Goal: Task Accomplishment & Management: Complete application form

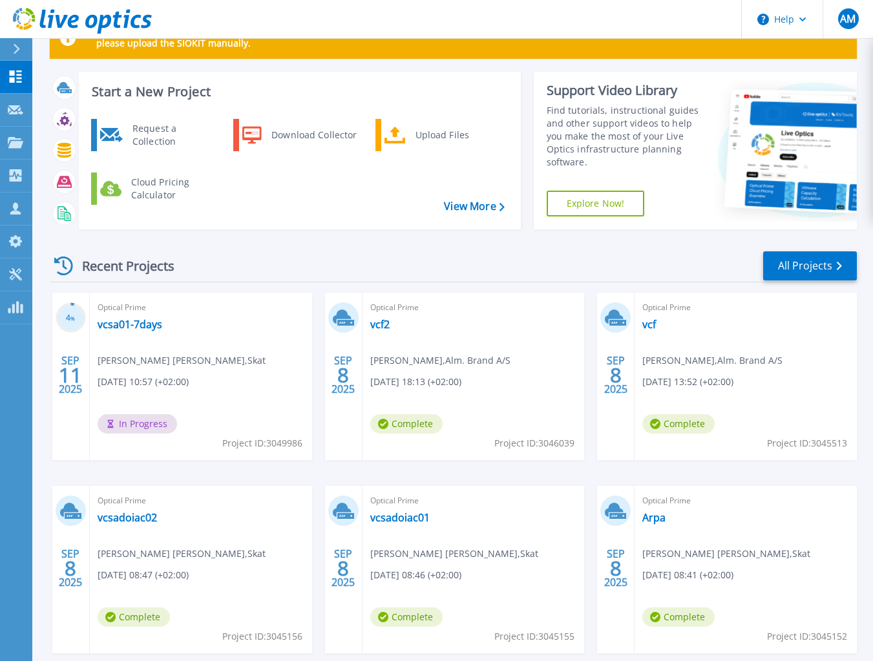
scroll to position [65, 0]
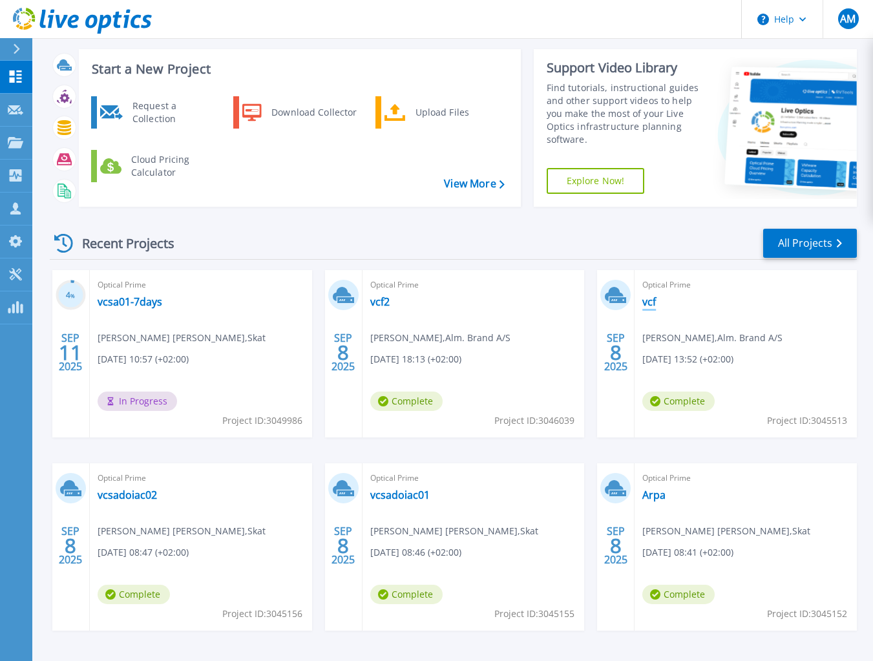
click at [648, 302] on link "vcf" at bounding box center [649, 301] width 14 height 13
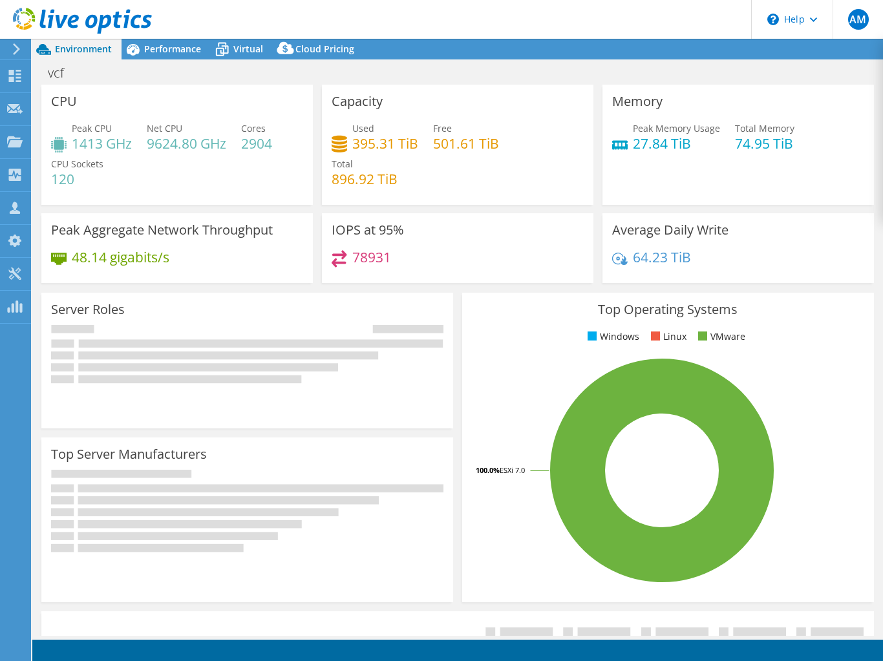
select select "EUFrankfurt"
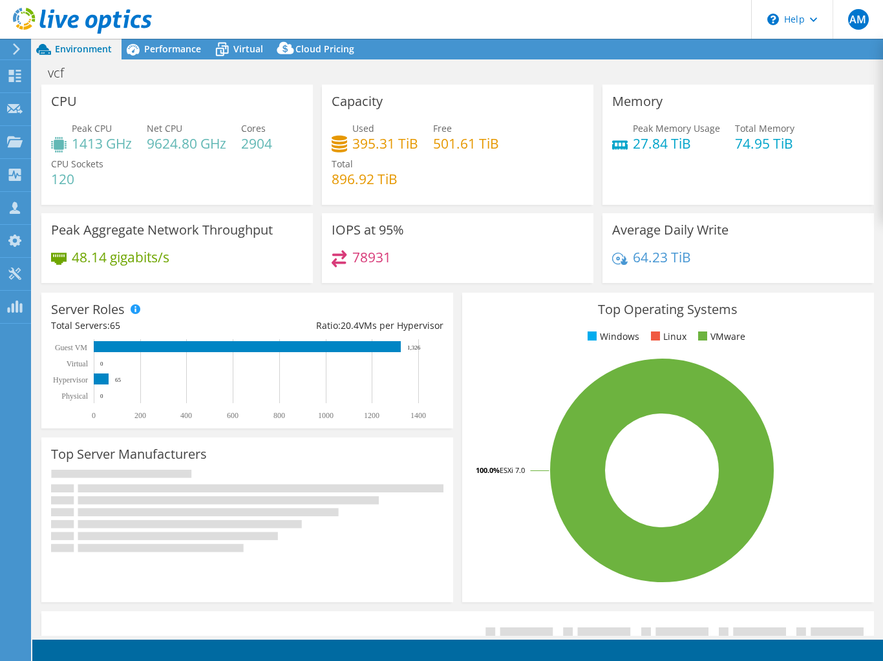
select select "EUFrankfurt"
select select "DKK"
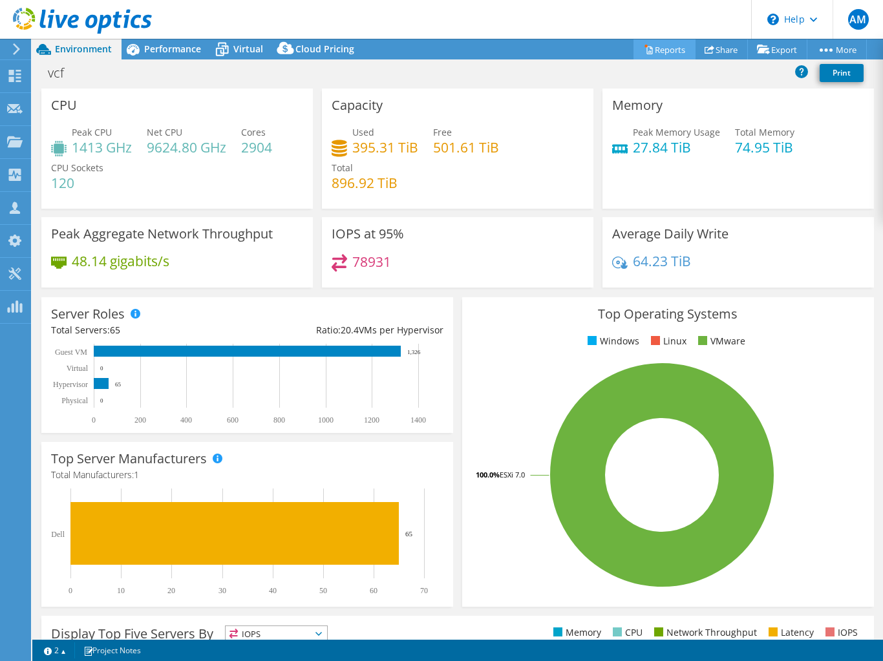
click at [648, 44] on link "Reports" at bounding box center [664, 49] width 62 height 20
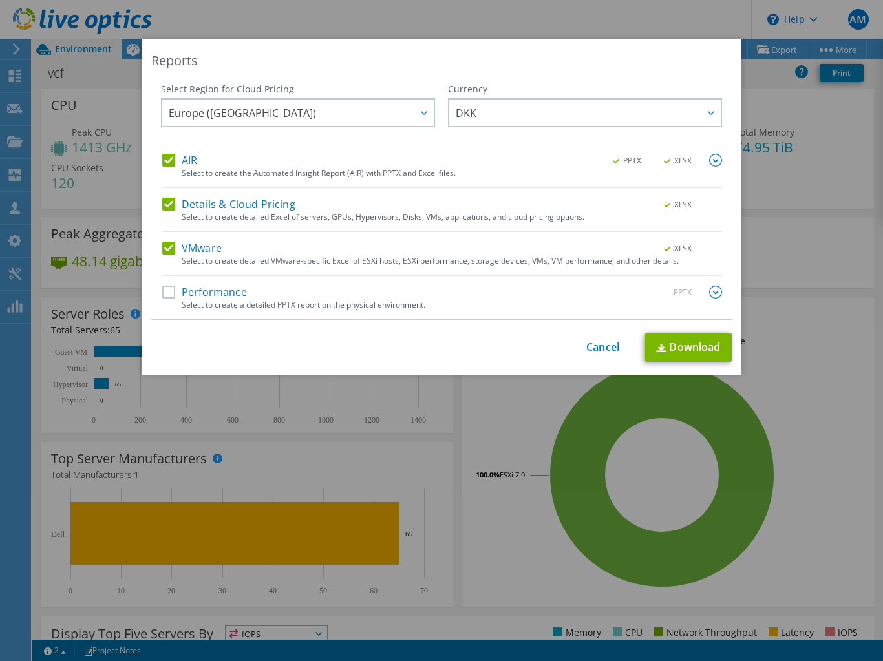
click at [231, 291] on label "Performance" at bounding box center [204, 292] width 85 height 13
click at [0, 0] on input "Performance" at bounding box center [0, 0] width 0 height 0
click at [668, 348] on link "Download" at bounding box center [688, 347] width 87 height 29
click at [604, 346] on link "Cancel" at bounding box center [602, 347] width 33 height 12
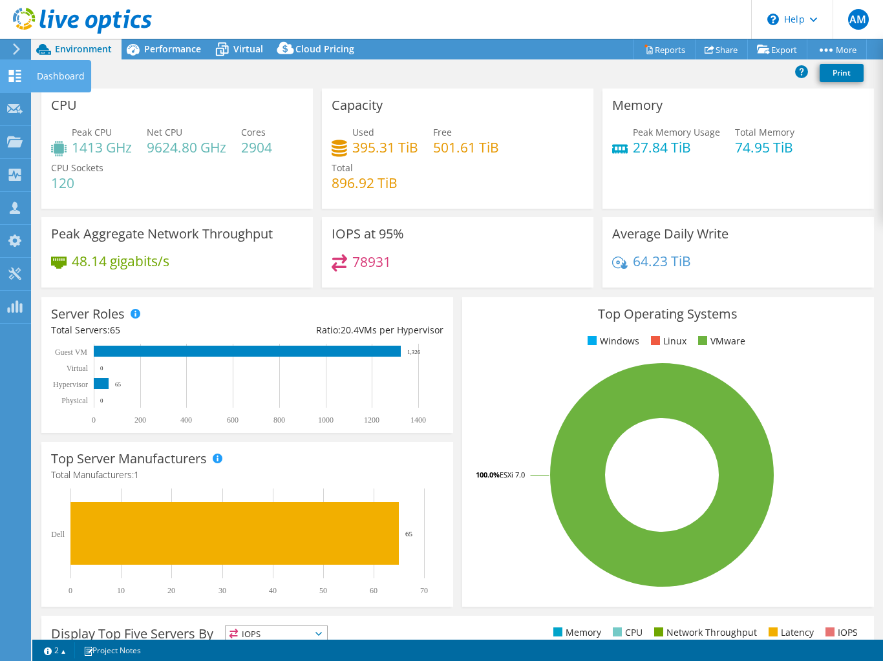
click at [15, 77] on icon at bounding box center [15, 76] width 16 height 12
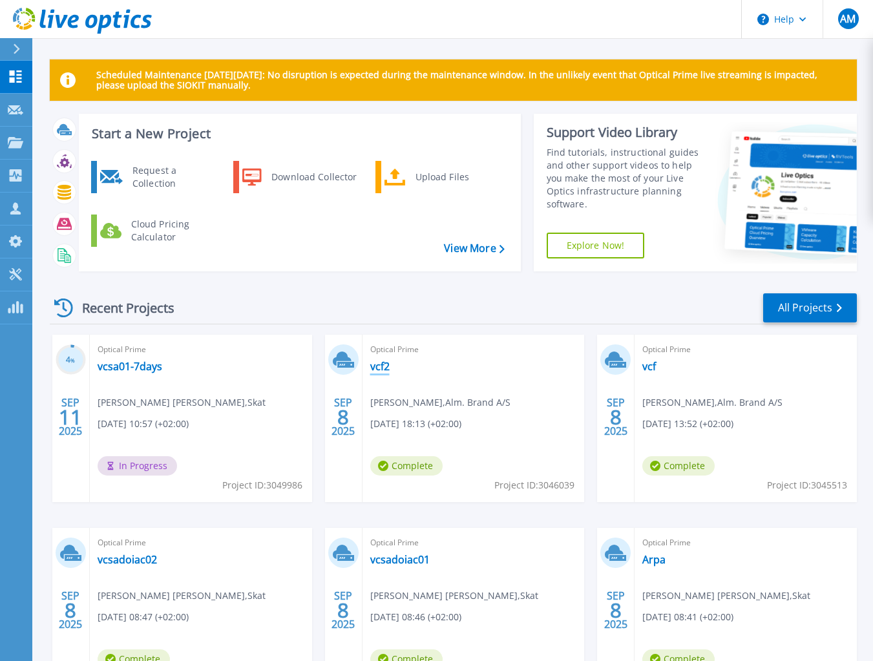
click at [383, 363] on link "vcf2" at bounding box center [379, 366] width 19 height 13
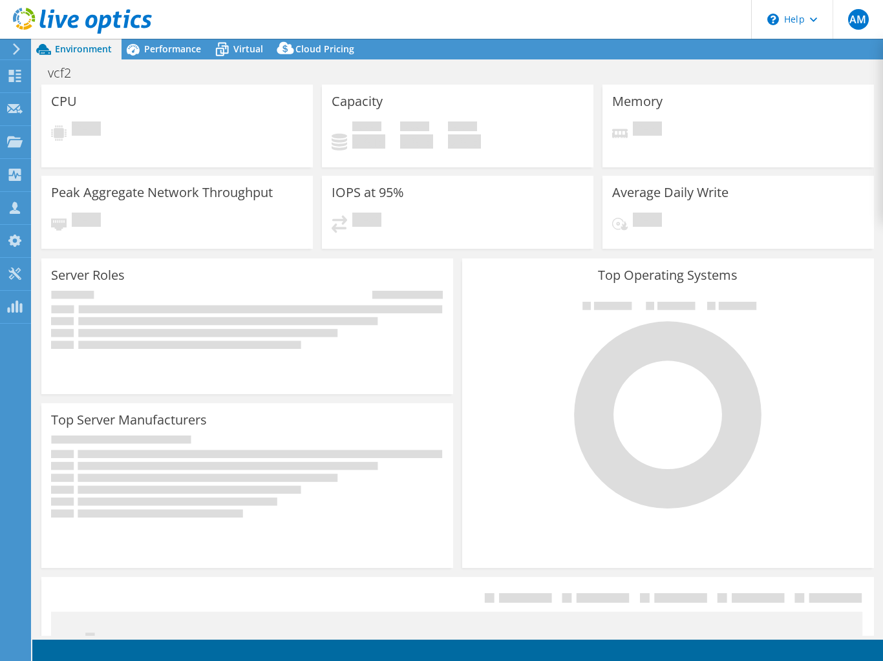
select select "EUFrankfurt"
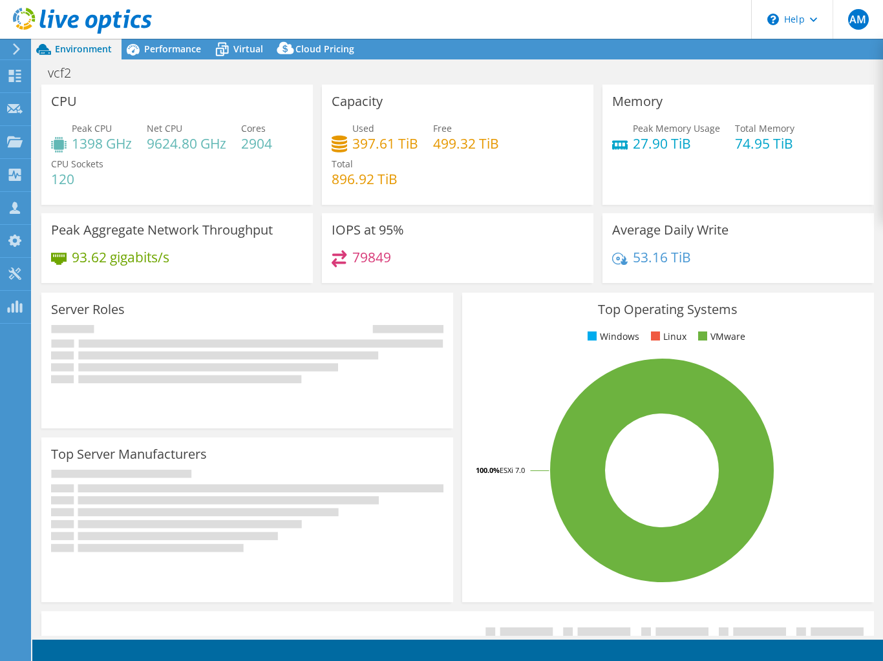
select select "EUFrankfurt"
select select "DKK"
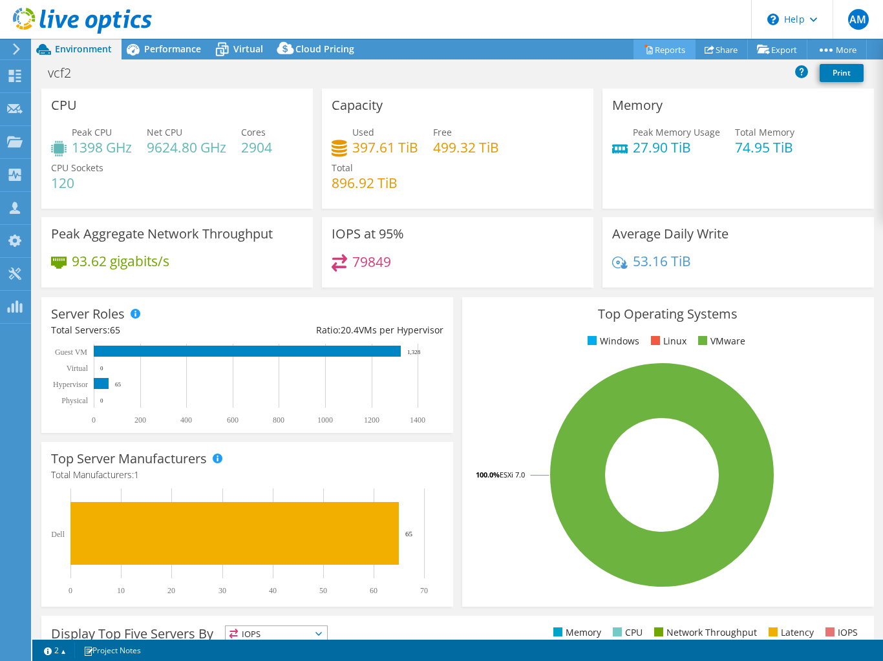
click at [663, 43] on link "Reports" at bounding box center [664, 49] width 62 height 20
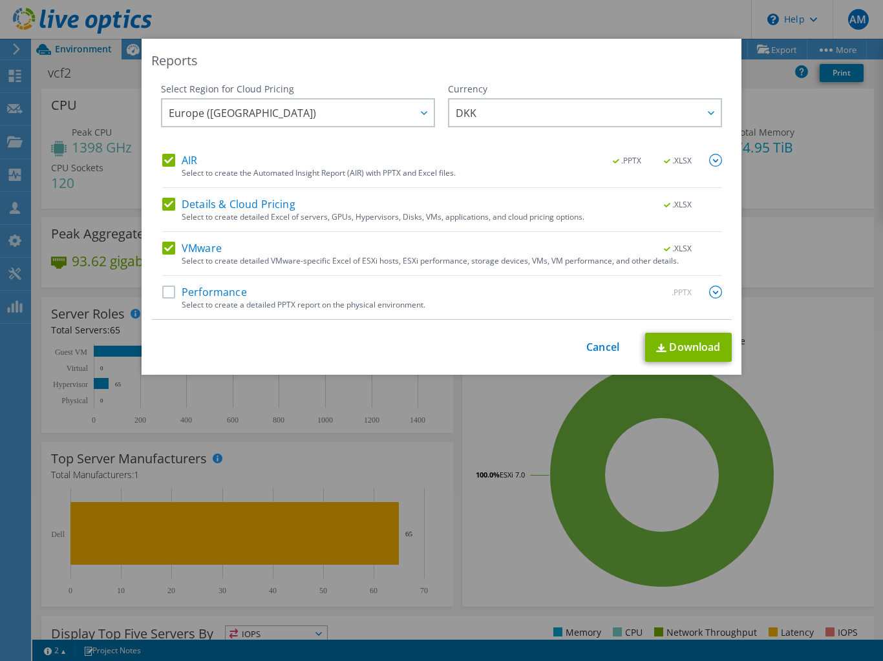
click at [163, 295] on label "Performance" at bounding box center [204, 292] width 85 height 13
click at [0, 0] on input "Performance" at bounding box center [0, 0] width 0 height 0
click at [682, 343] on link "Download" at bounding box center [688, 347] width 87 height 29
click at [596, 346] on link "Cancel" at bounding box center [602, 347] width 33 height 12
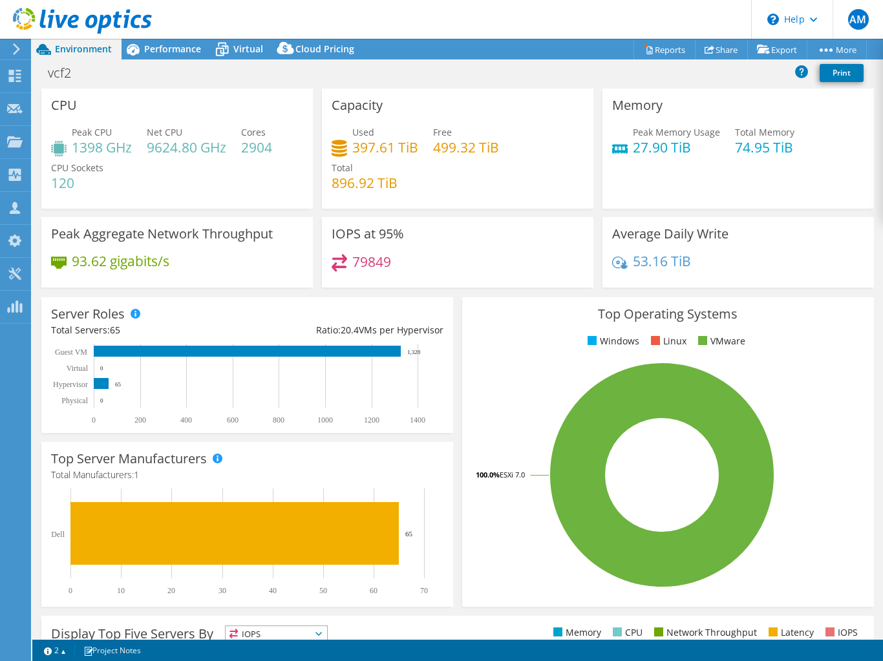
click at [19, 51] on icon at bounding box center [17, 49] width 10 height 12
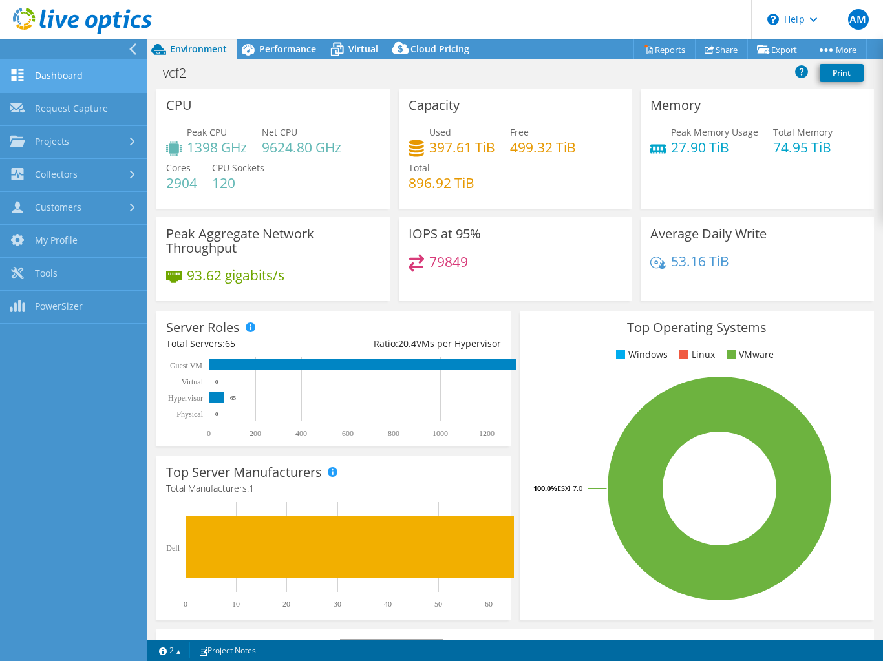
click at [67, 72] on link "Dashboard" at bounding box center [73, 76] width 147 height 33
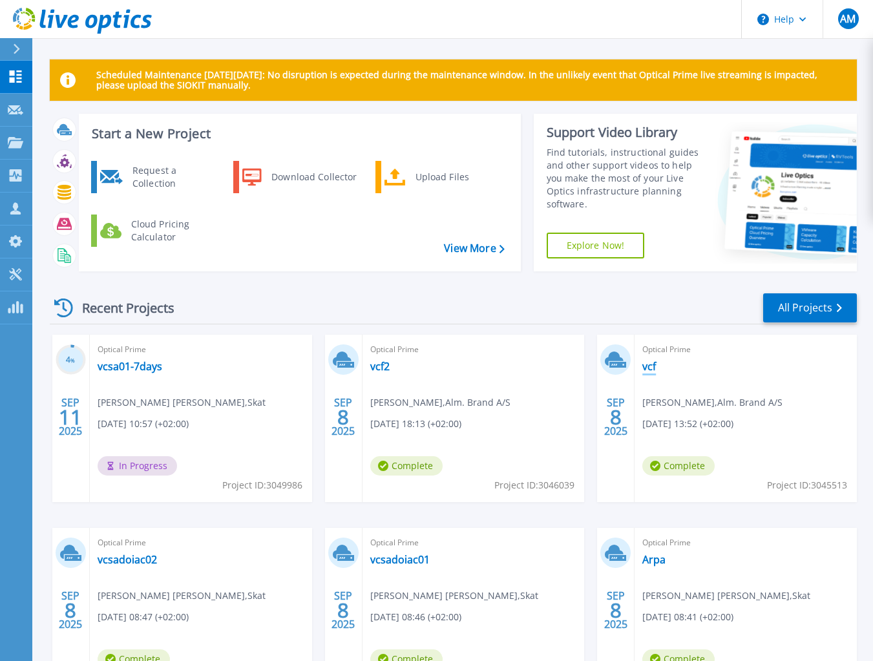
click at [653, 370] on link "vcf" at bounding box center [649, 366] width 14 height 13
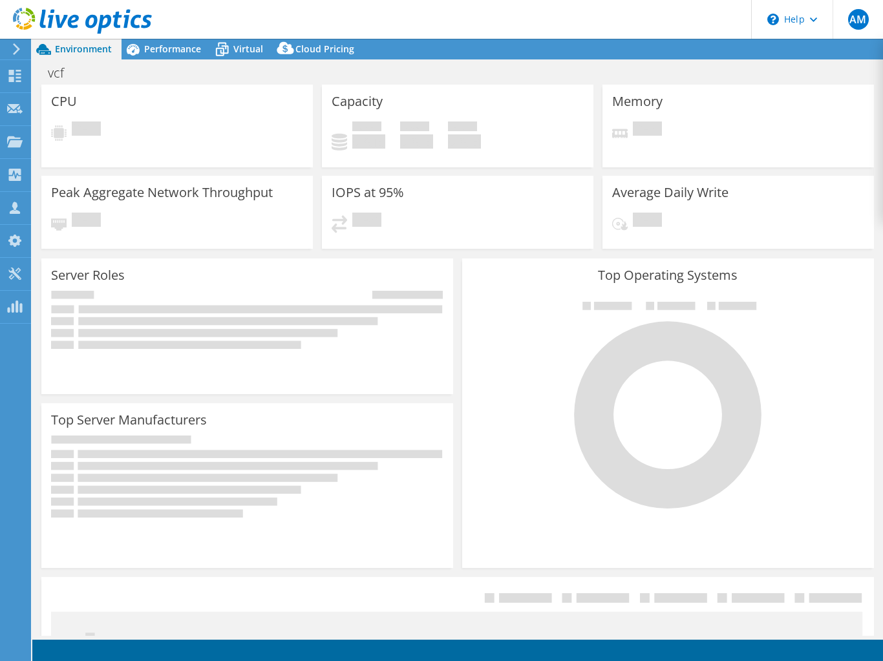
select select "USD"
select select "EUFrankfurt"
select select "DKK"
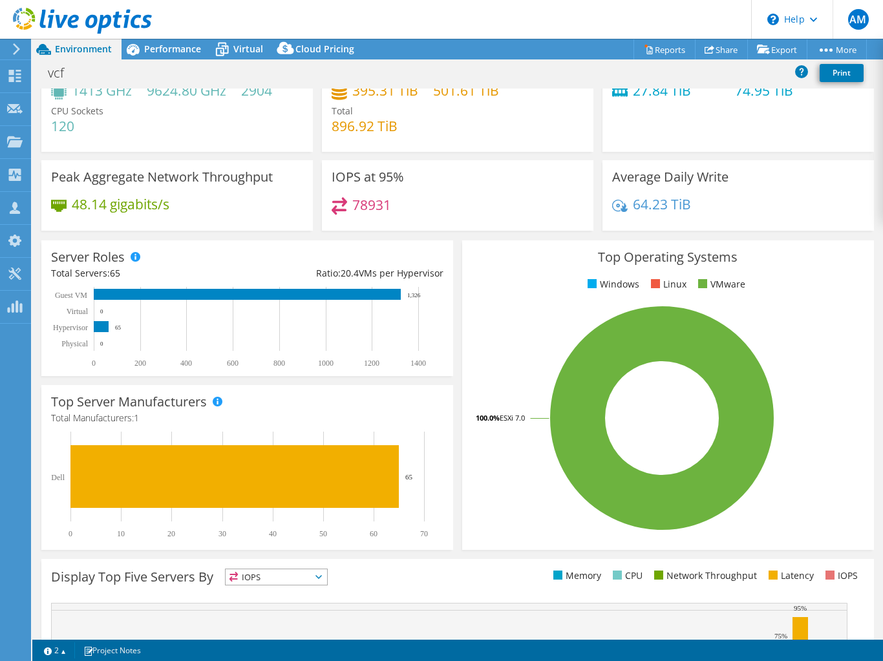
scroll to position [237, 0]
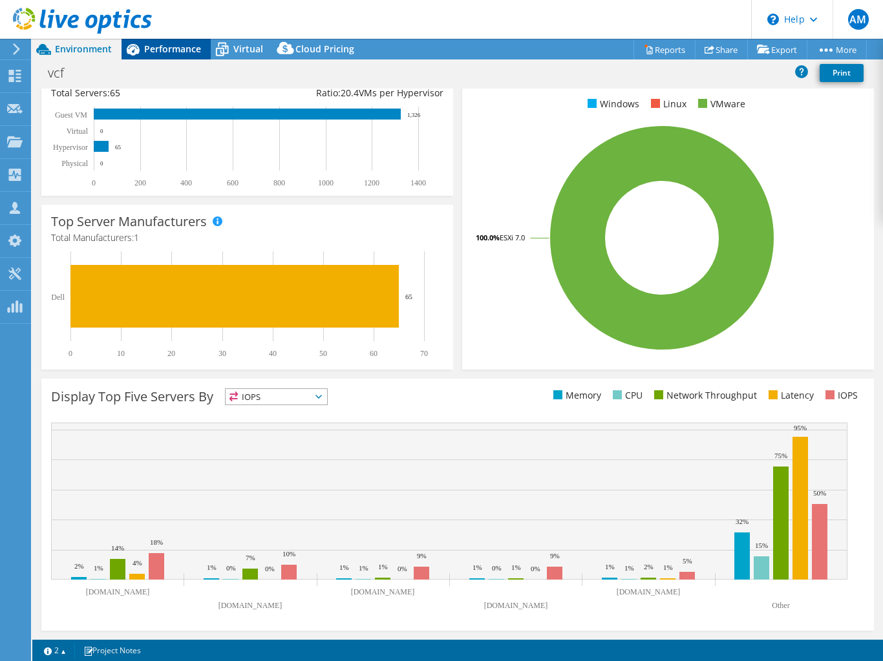
click at [161, 47] on span "Performance" at bounding box center [172, 49] width 57 height 12
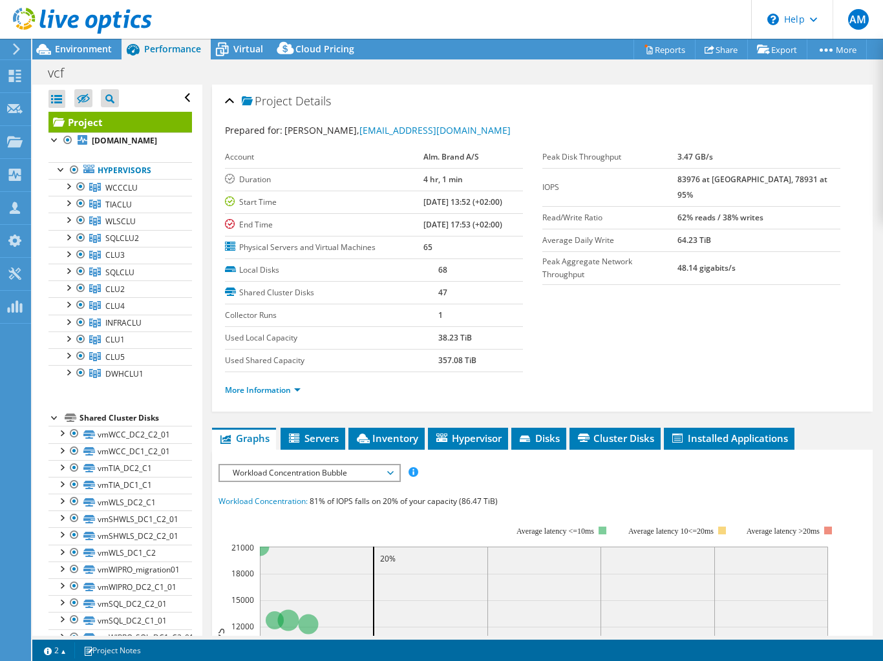
click at [10, 42] on div at bounding box center [76, 21] width 152 height 43
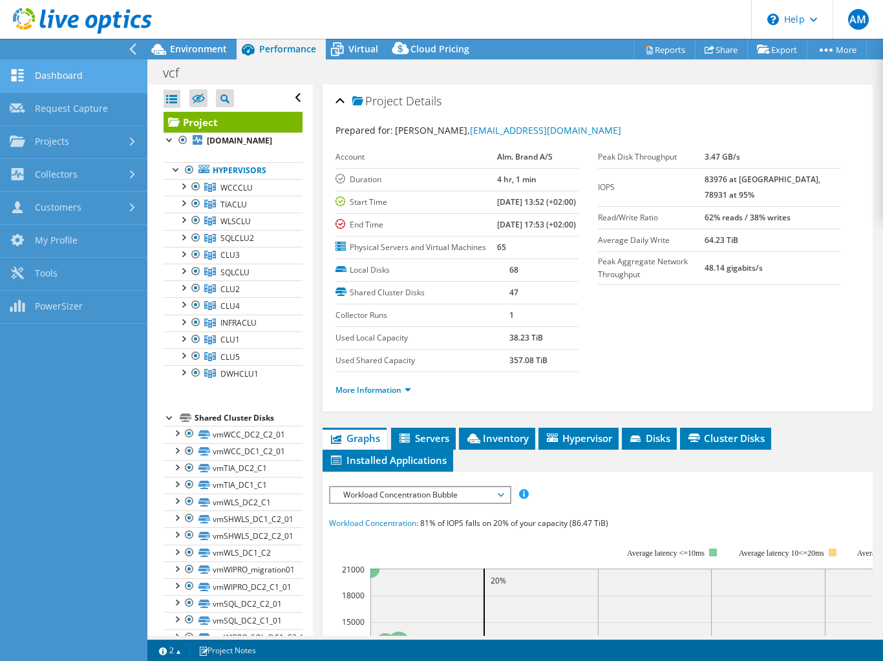
click at [67, 74] on link "Dashboard" at bounding box center [73, 76] width 147 height 33
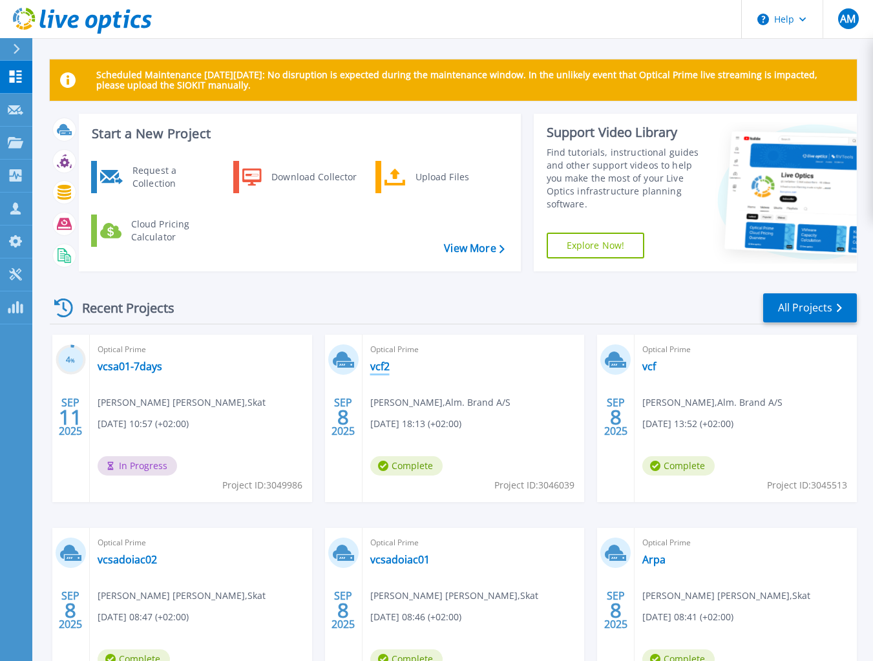
click at [385, 366] on link "vcf2" at bounding box center [379, 366] width 19 height 13
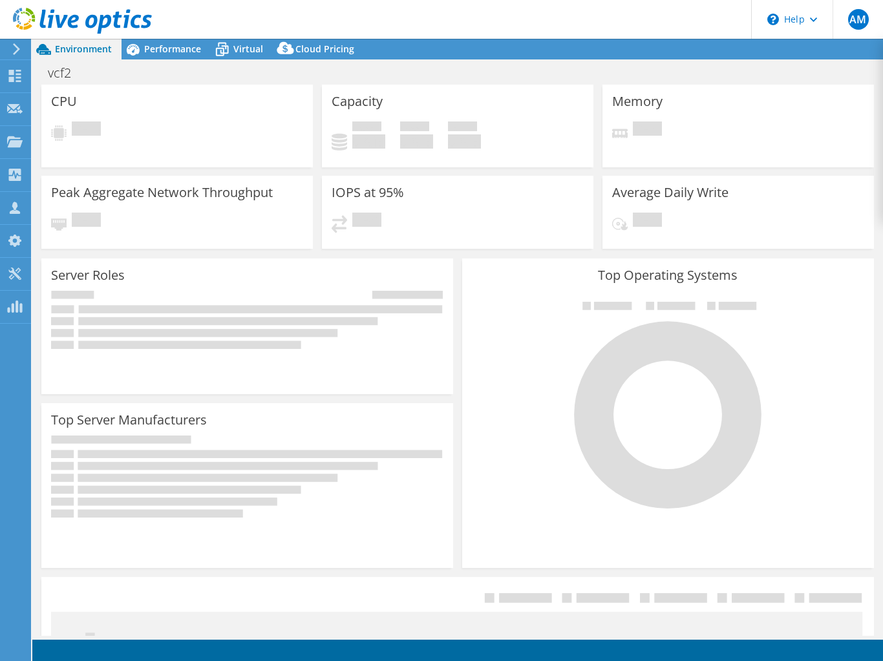
select select "USD"
select select "EUFrankfurt"
select select "DKK"
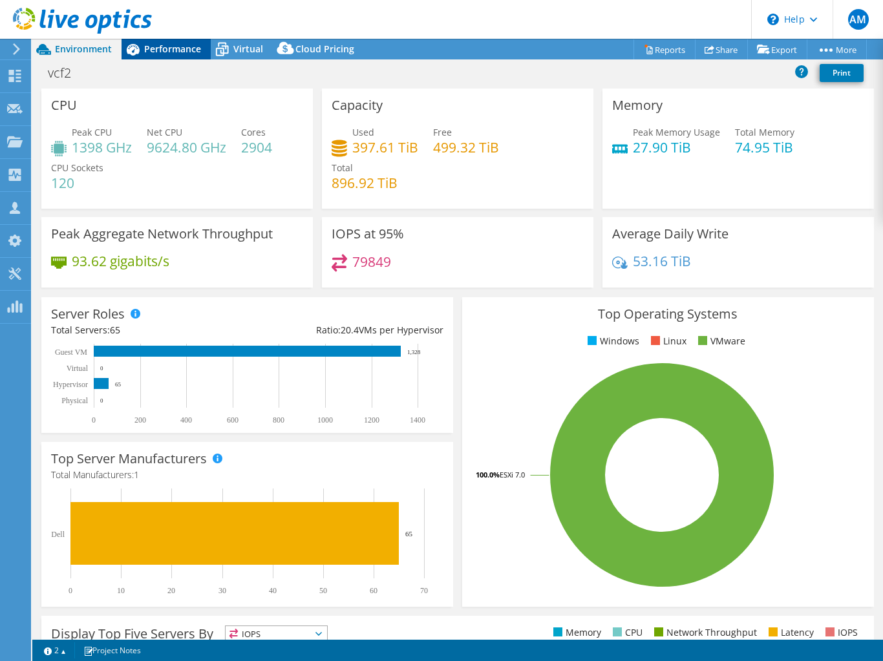
click at [177, 50] on span "Performance" at bounding box center [172, 49] width 57 height 12
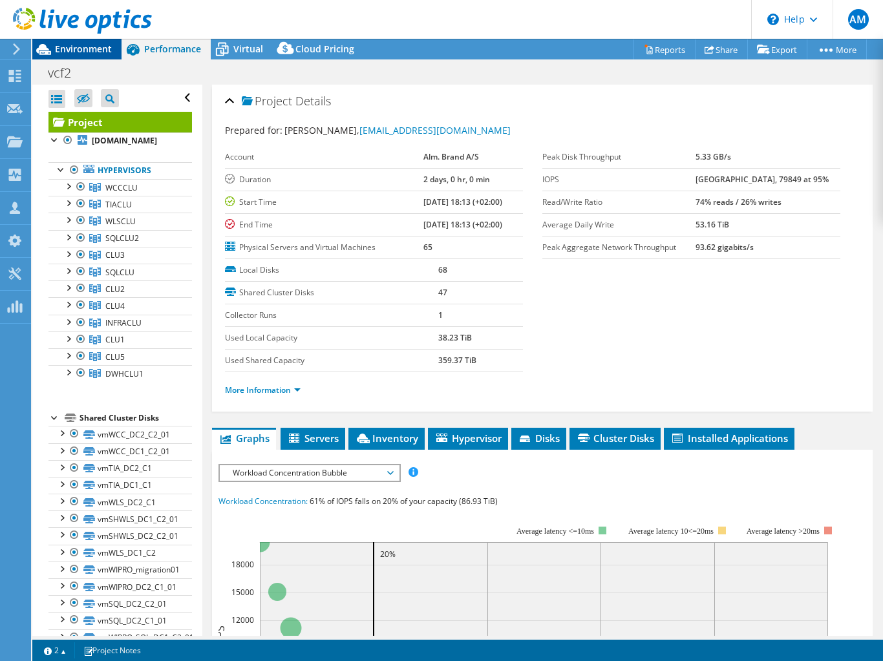
drag, startPoint x: 85, startPoint y: 46, endPoint x: 100, endPoint y: 55, distance: 16.9
click at [85, 46] on span "Environment" at bounding box center [83, 49] width 57 height 12
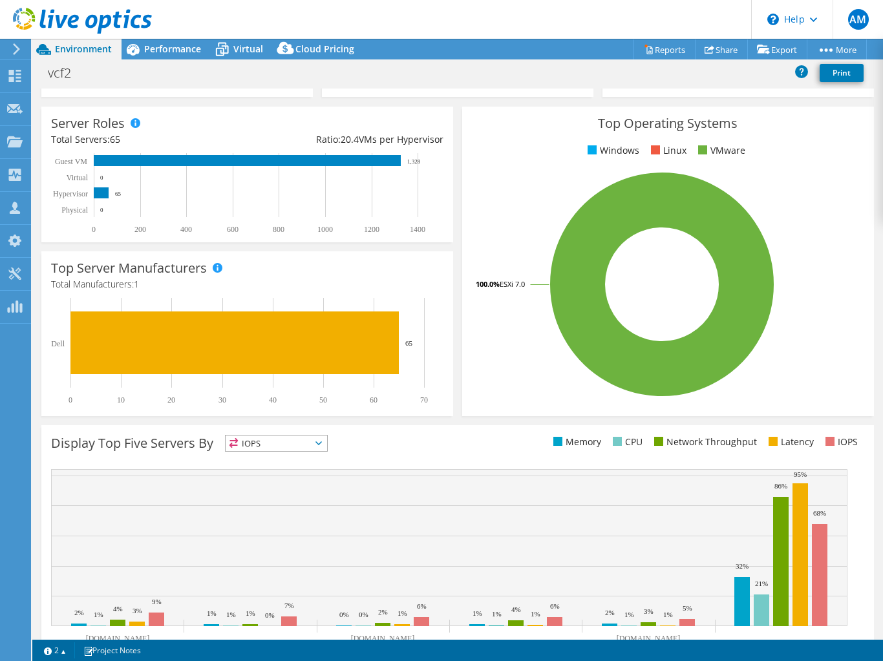
scroll to position [237, 0]
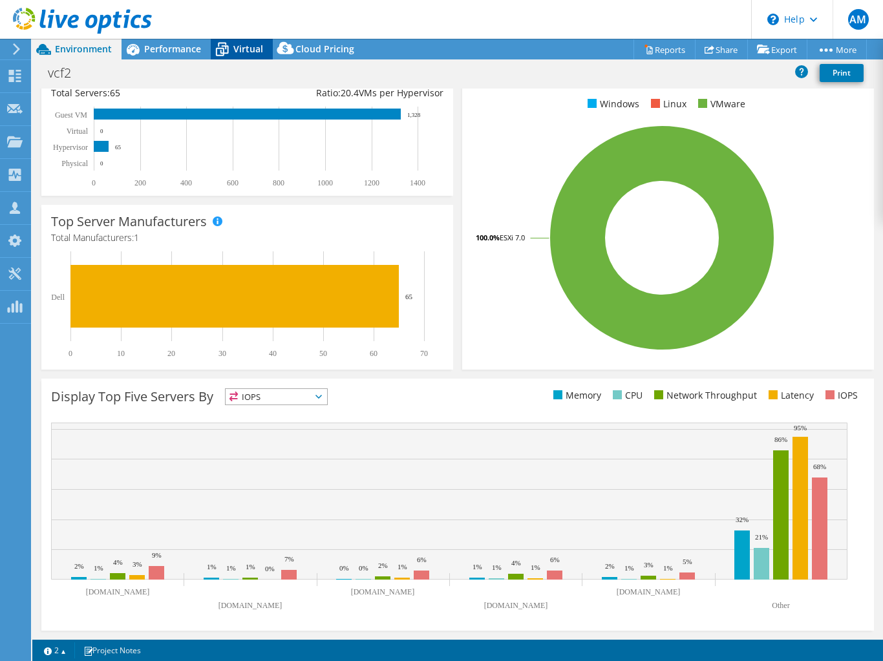
click at [236, 46] on span "Virtual" at bounding box center [248, 49] width 30 height 12
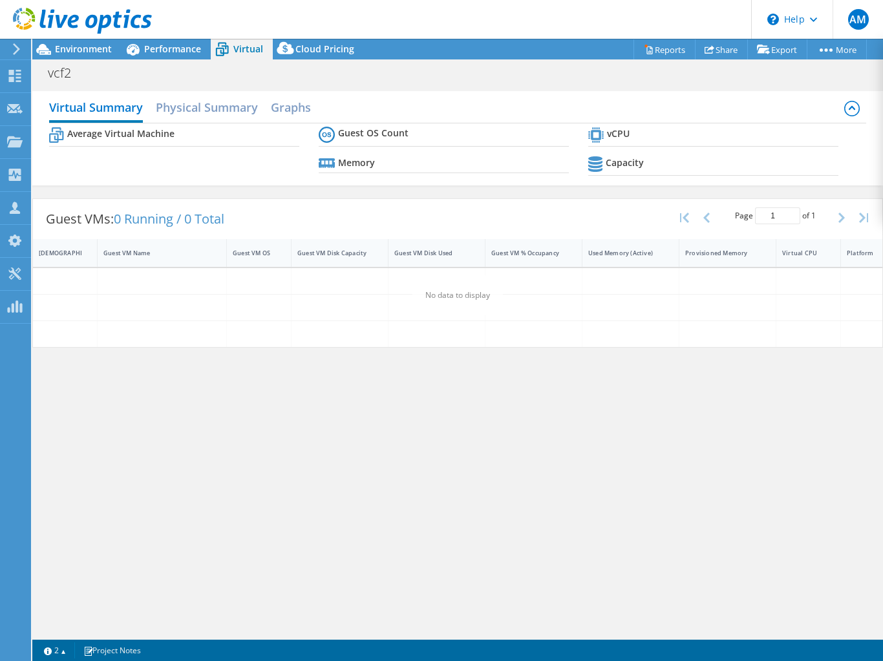
scroll to position [0, 0]
click at [188, 105] on h2 "Physical Summary" at bounding box center [207, 108] width 102 height 28
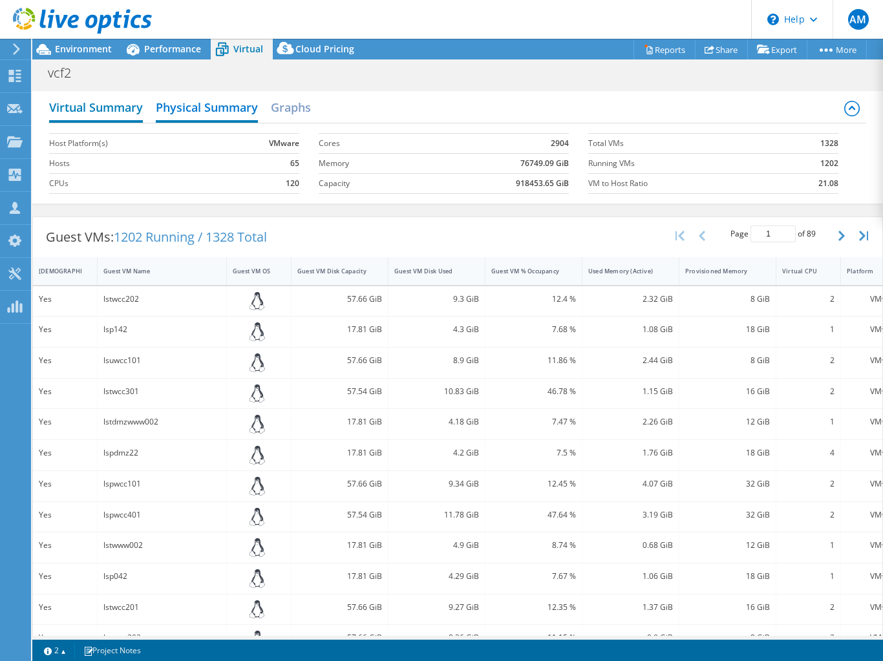
click at [106, 106] on h2 "Virtual Summary" at bounding box center [96, 108] width 94 height 28
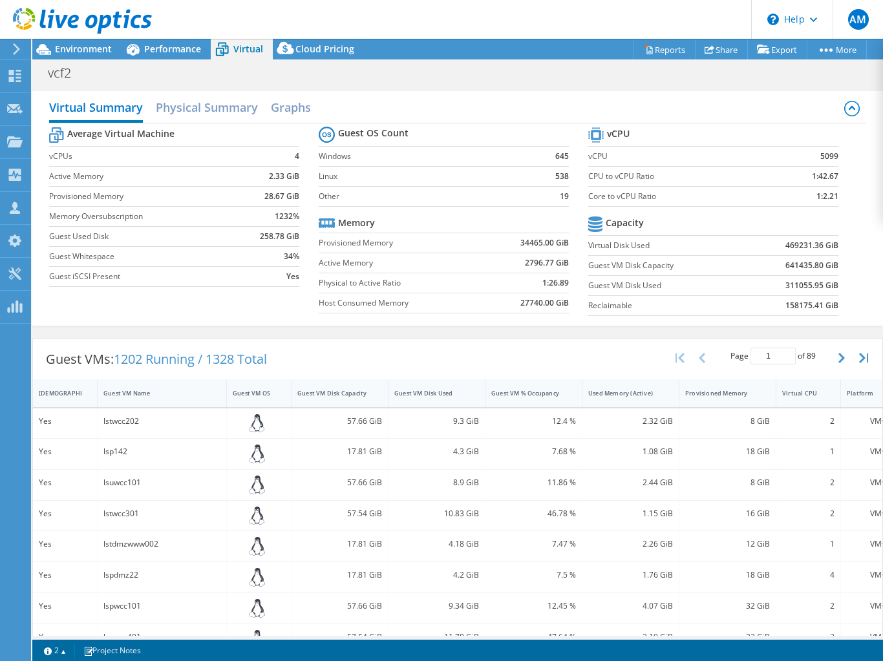
drag, startPoint x: 228, startPoint y: 651, endPoint x: 257, endPoint y: 634, distance: 33.6
click at [228, 651] on div "1 1 2 Project Notes" at bounding box center [247, 650] width 420 height 16
click at [209, 104] on h2 "Physical Summary" at bounding box center [207, 108] width 102 height 28
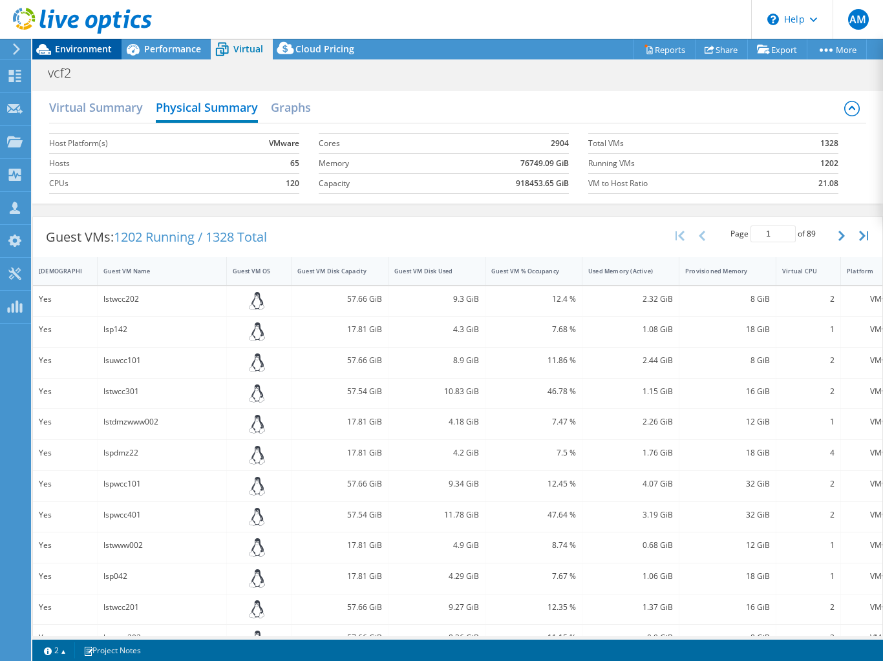
click at [108, 50] on span "Environment" at bounding box center [83, 49] width 57 height 12
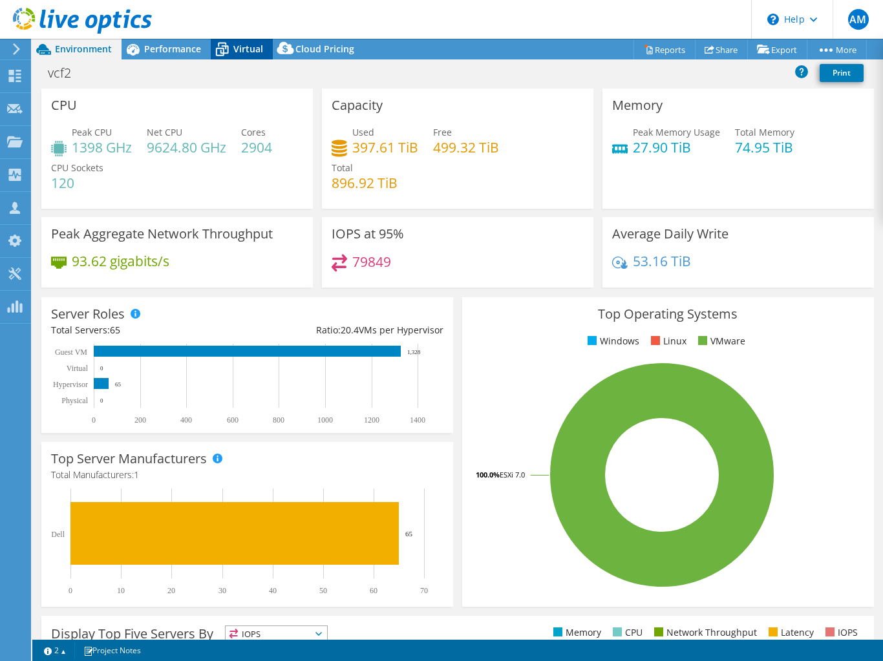
click at [251, 51] on span "Virtual" at bounding box center [248, 49] width 30 height 12
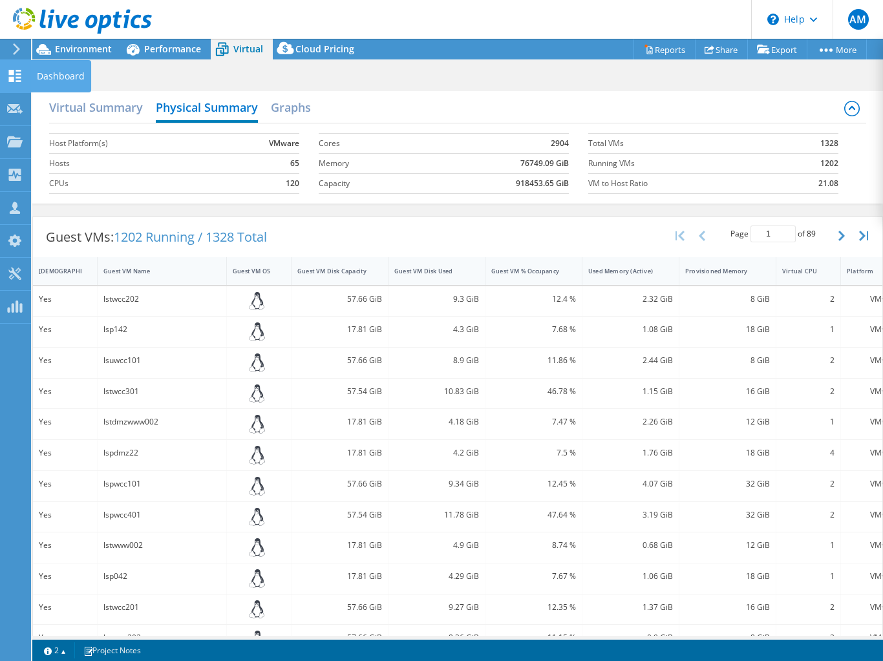
click at [18, 75] on icon at bounding box center [15, 76] width 16 height 12
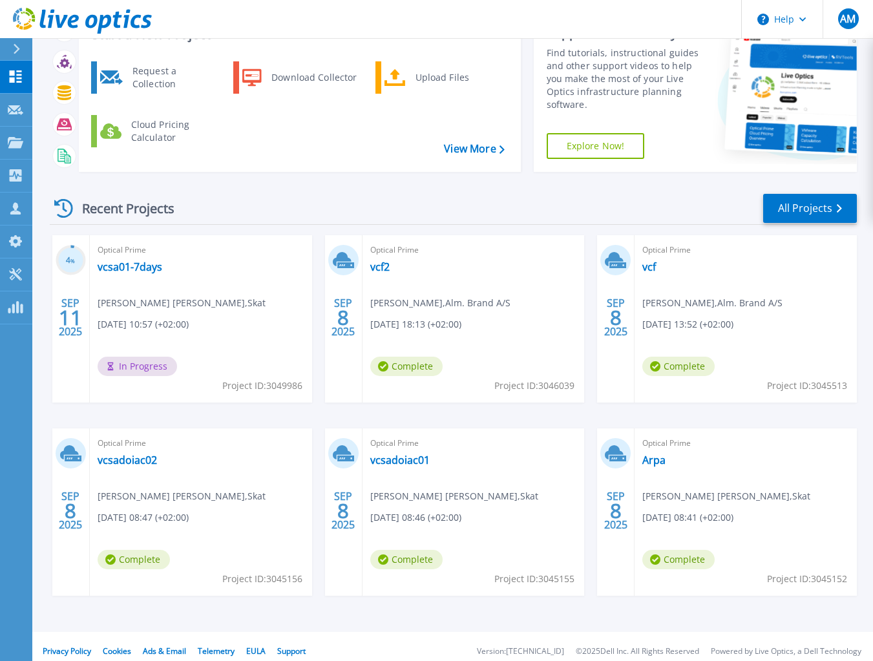
scroll to position [109, 0]
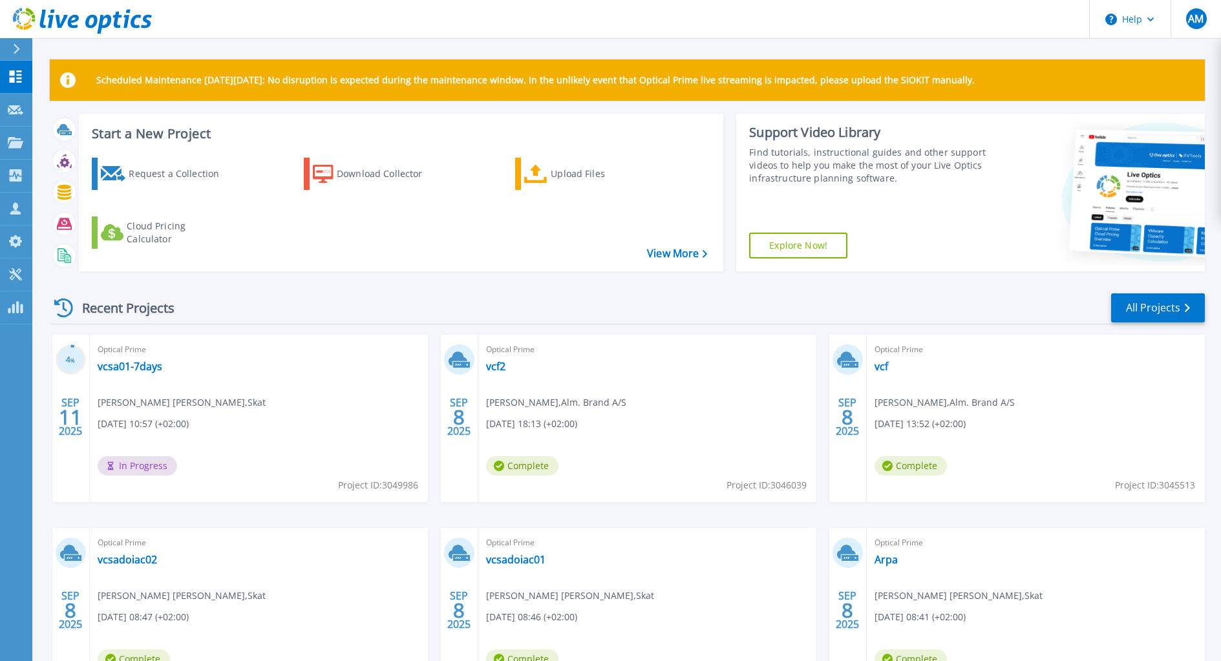
click at [155, 134] on h3 "Start a New Project" at bounding box center [399, 134] width 615 height 14
drag, startPoint x: 160, startPoint y: 173, endPoint x: 193, endPoint y: 212, distance: 50.9
click at [161, 173] on div "Request a Collection" at bounding box center [180, 174] width 103 height 26
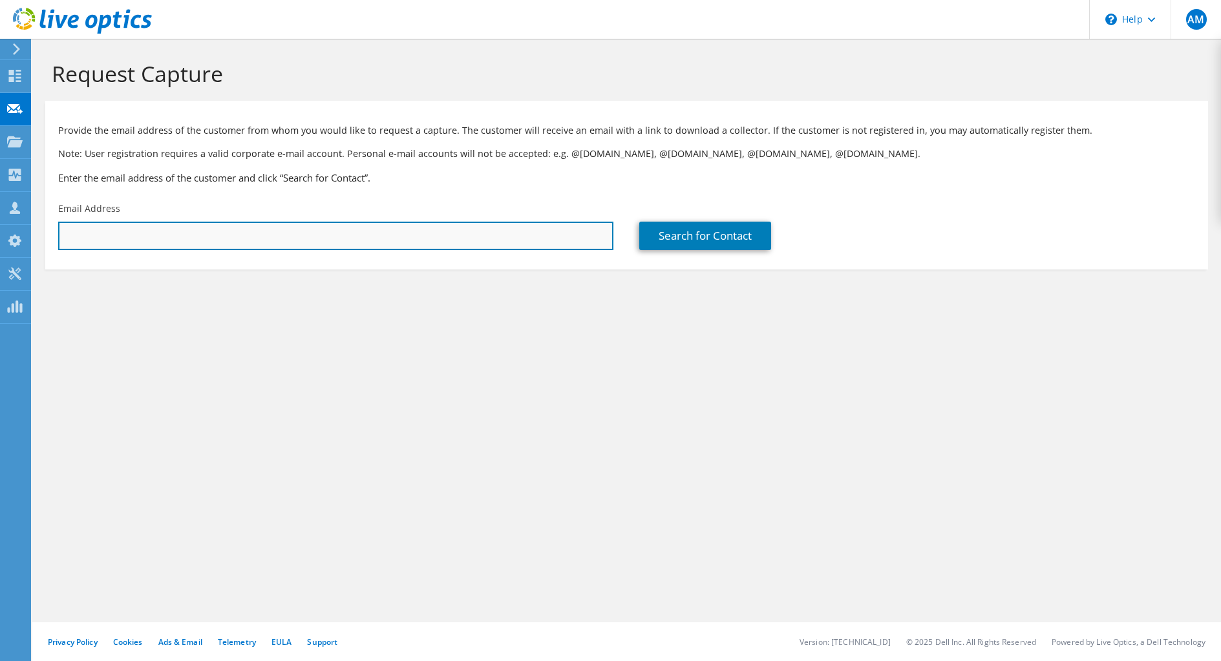
click at [233, 229] on input "text" at bounding box center [335, 236] width 555 height 28
paste input "[PERSON_NAME] <[EMAIL_ADDRESS][DOMAIN_NAME]>"
type input "[EMAIL_ADDRESS][DOMAIN_NAME]"
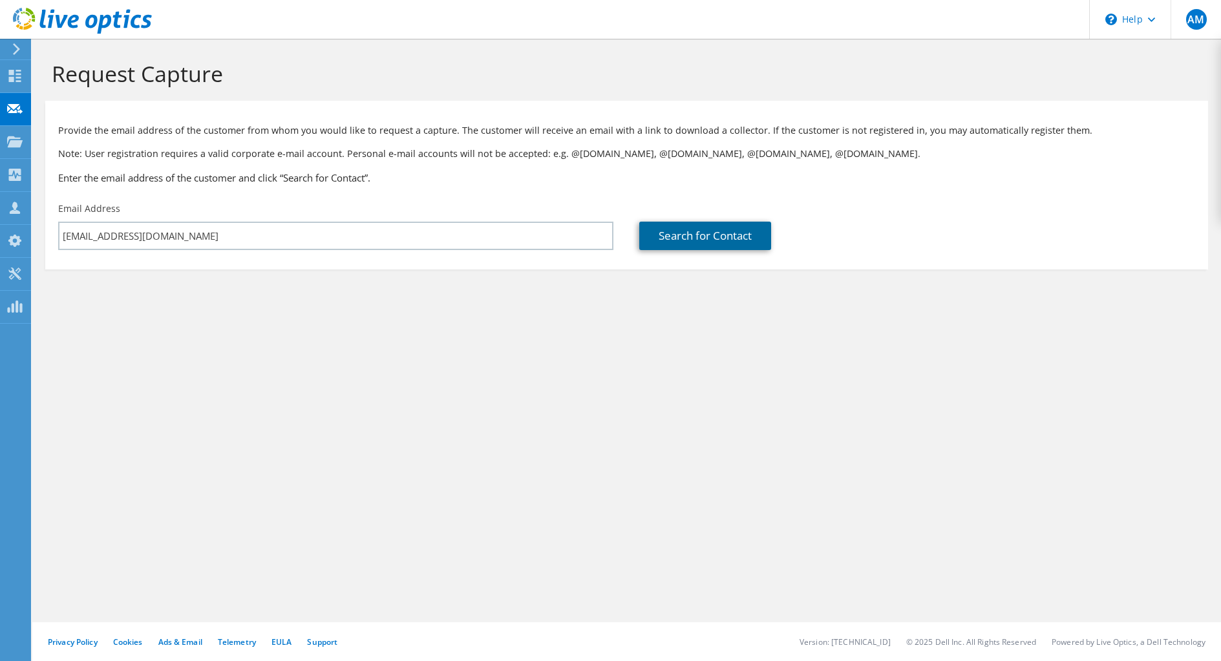
click at [716, 237] on link "Search for Contact" at bounding box center [705, 236] width 132 height 28
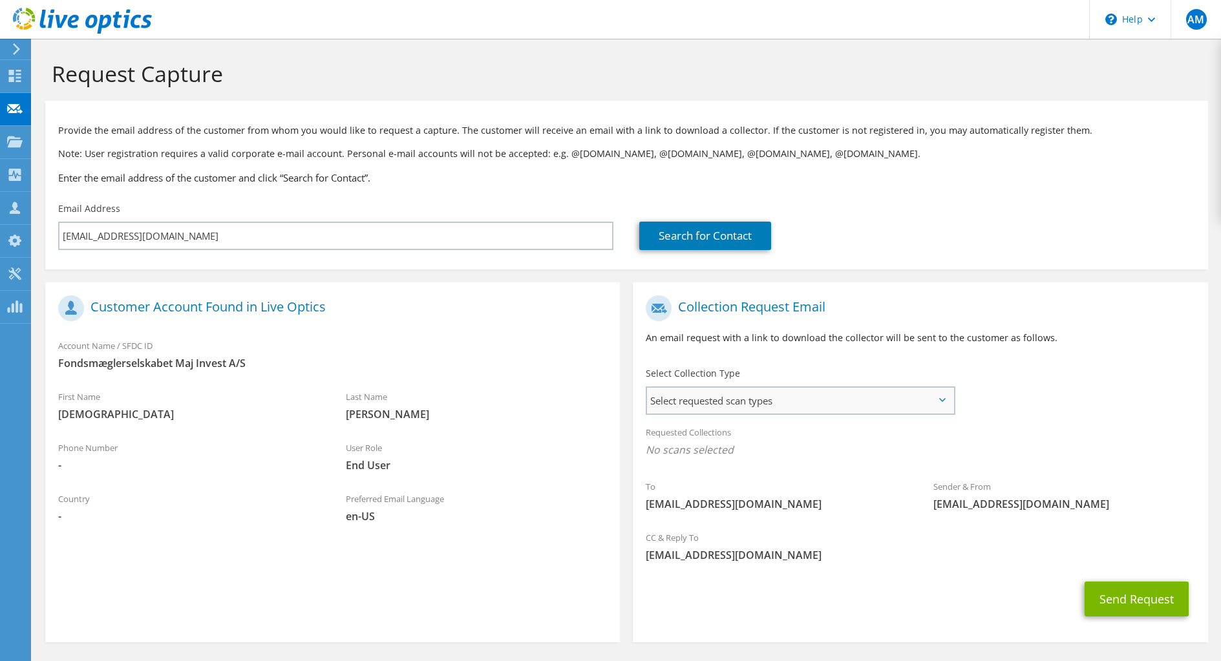
click at [818, 403] on span "Select requested scan types" at bounding box center [800, 401] width 306 height 26
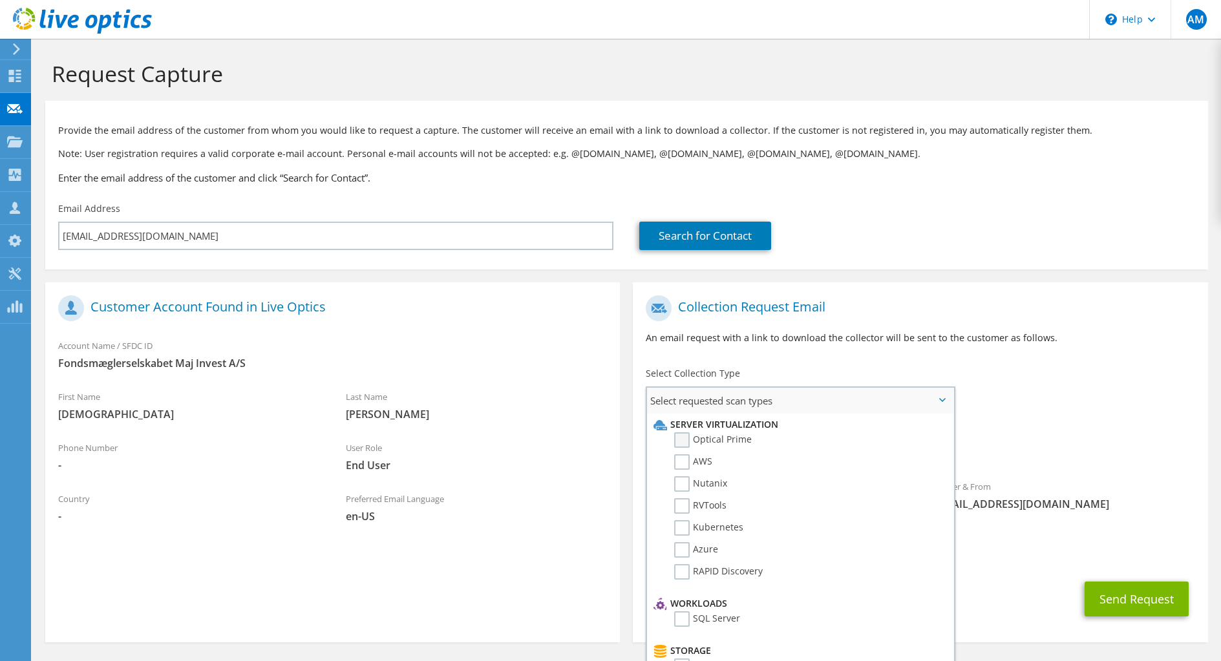
click at [682, 439] on label "Optical Prime" at bounding box center [713, 440] width 78 height 16
click at [0, 0] on input "Optical Prime" at bounding box center [0, 0] width 0 height 0
click at [1142, 600] on button "Send Request" at bounding box center [1136, 603] width 104 height 35
